Goal: Navigation & Orientation: Find specific page/section

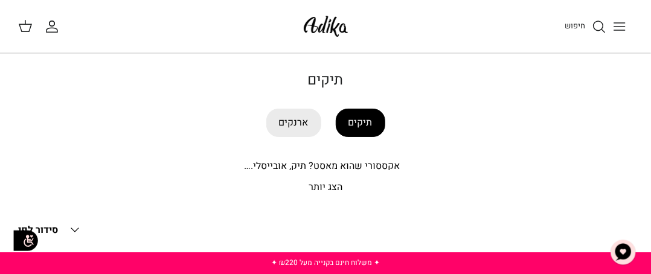
click at [357, 117] on link "תיקים" at bounding box center [361, 123] width 50 height 28
click at [362, 122] on link "תיקים" at bounding box center [361, 123] width 50 height 28
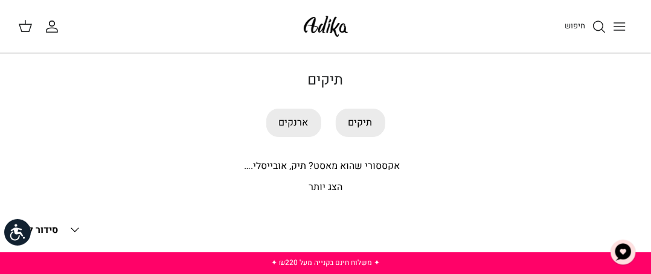
click at [331, 184] on p "הצג יותר" at bounding box center [325, 188] width 615 height 16
